Goal: Task Accomplishment & Management: Use online tool/utility

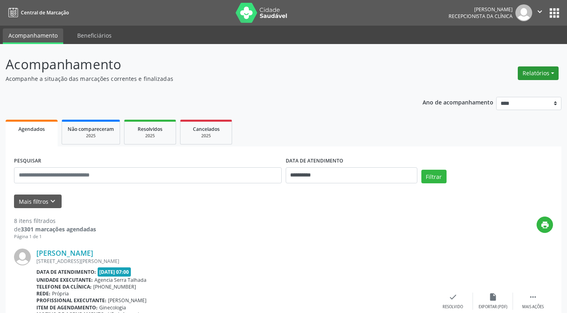
click at [554, 73] on button "Relatórios" at bounding box center [538, 73] width 41 height 14
click at [507, 89] on link "Agendamentos" at bounding box center [516, 90] width 86 height 11
select select "*"
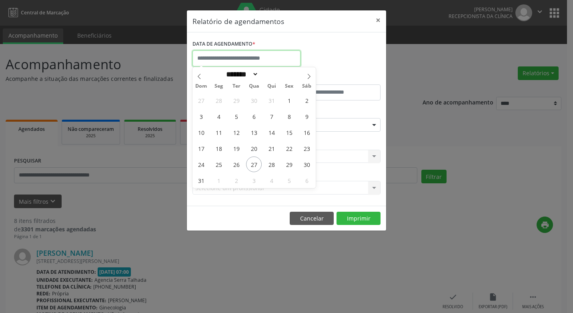
click at [236, 62] on input "text" at bounding box center [247, 58] width 108 height 16
click at [272, 164] on span "28" at bounding box center [272, 164] width 16 height 16
type input "**********"
click at [272, 164] on span "28" at bounding box center [272, 164] width 16 height 16
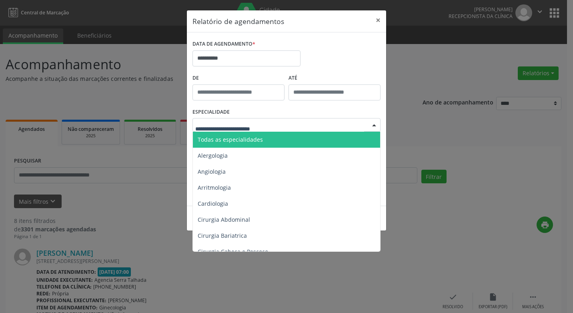
click at [374, 124] on div at bounding box center [374, 125] width 12 height 14
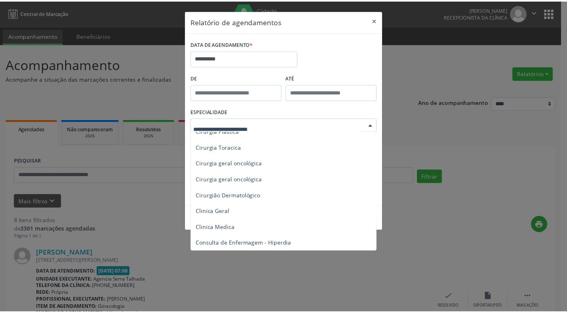
scroll to position [240, 0]
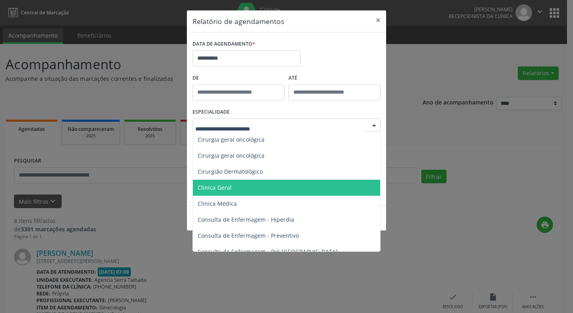
click at [213, 186] on span "Clinica Geral" at bounding box center [215, 188] width 34 height 8
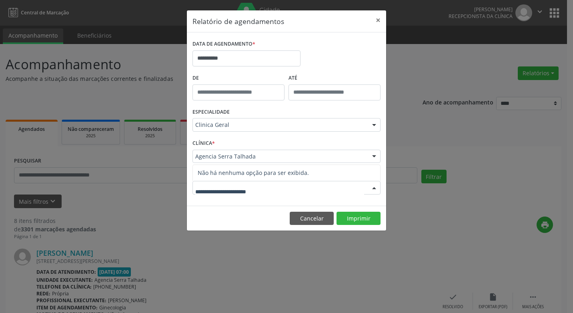
click at [372, 187] on div at bounding box center [374, 188] width 12 height 14
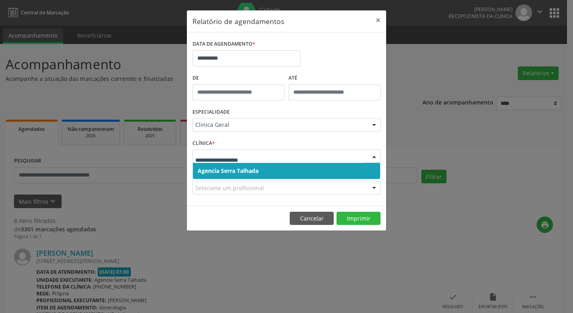
click at [373, 158] on div at bounding box center [374, 157] width 12 height 14
click at [254, 168] on span "Agencia Serra Talhada" at bounding box center [228, 171] width 61 height 8
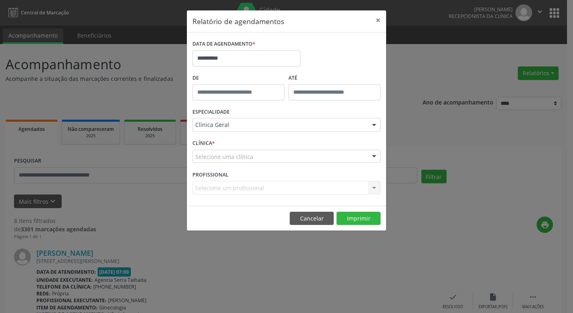
click at [375, 188] on div "Selecione um profissional Nenhum resultado encontrado para: " " Não há nenhuma …" at bounding box center [287, 188] width 188 height 14
click at [375, 186] on div "Selecione um profissional Nenhum resultado encontrado para: " " Não há nenhuma …" at bounding box center [287, 188] width 188 height 14
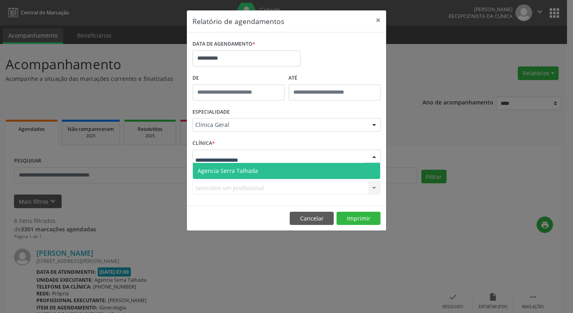
click at [373, 156] on div at bounding box center [374, 157] width 12 height 14
click at [244, 168] on span "Agencia Serra Talhada" at bounding box center [228, 171] width 60 height 8
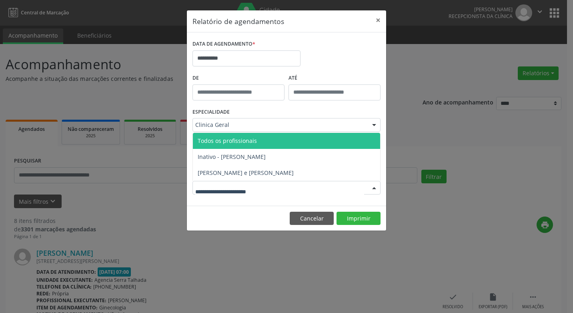
click at [374, 189] on div at bounding box center [374, 188] width 12 height 14
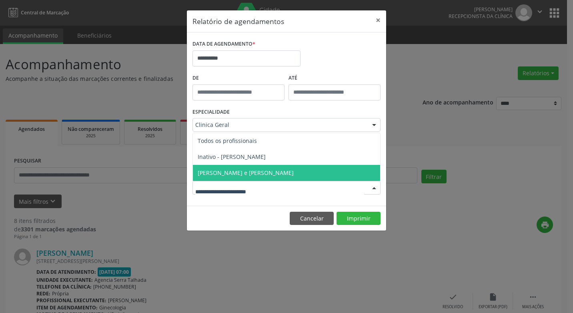
click at [243, 173] on span "[PERSON_NAME] e [PERSON_NAME]" at bounding box center [246, 173] width 96 height 8
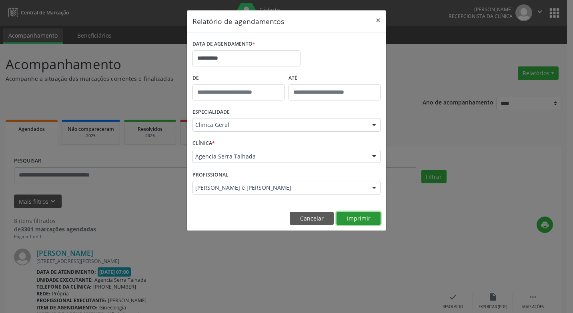
click at [360, 220] on button "Imprimir" at bounding box center [359, 219] width 44 height 14
click at [379, 20] on button "×" at bounding box center [378, 20] width 16 height 20
